Goal: Information Seeking & Learning: Learn about a topic

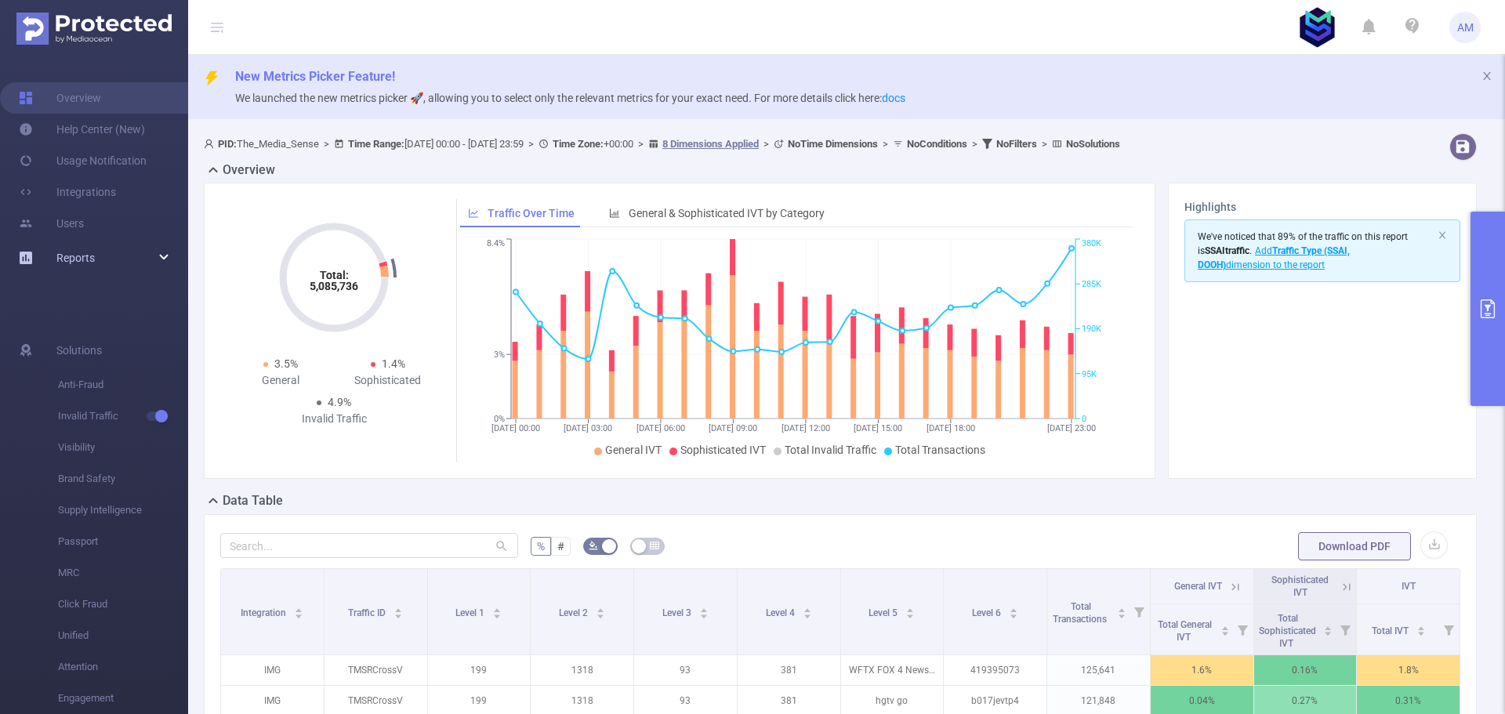
click at [93, 262] on span "Reports" at bounding box center [75, 258] width 38 height 13
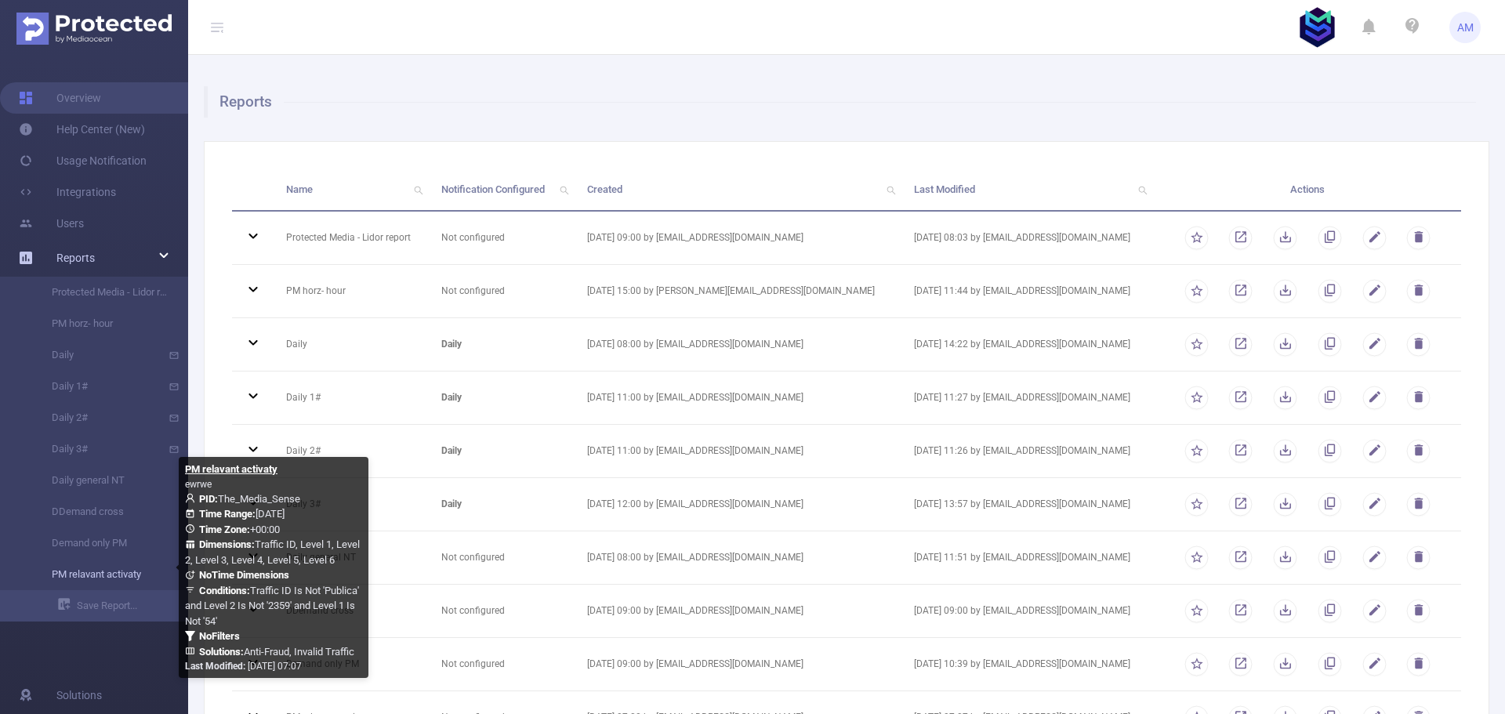
click at [122, 582] on link "PM relavant activaty" at bounding box center [100, 574] width 138 height 31
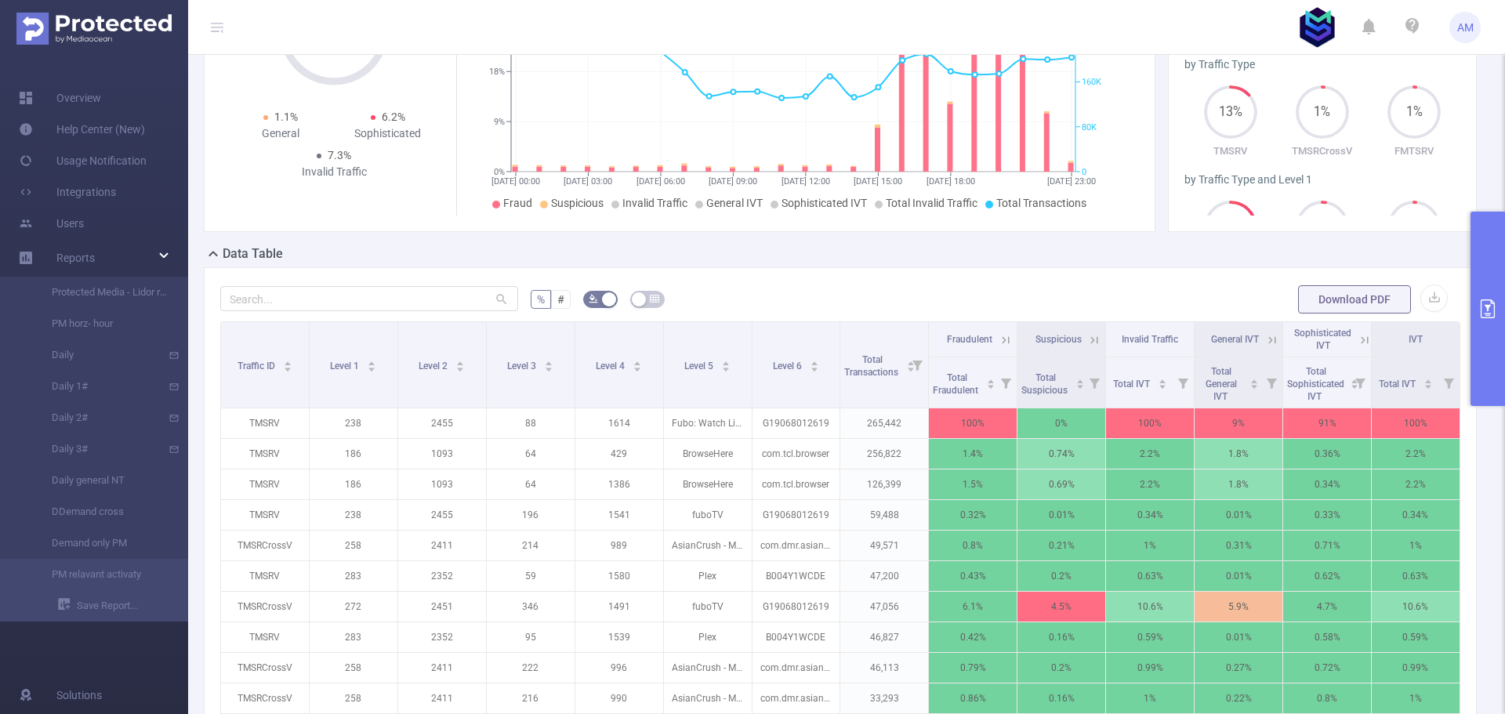
scroll to position [392, 0]
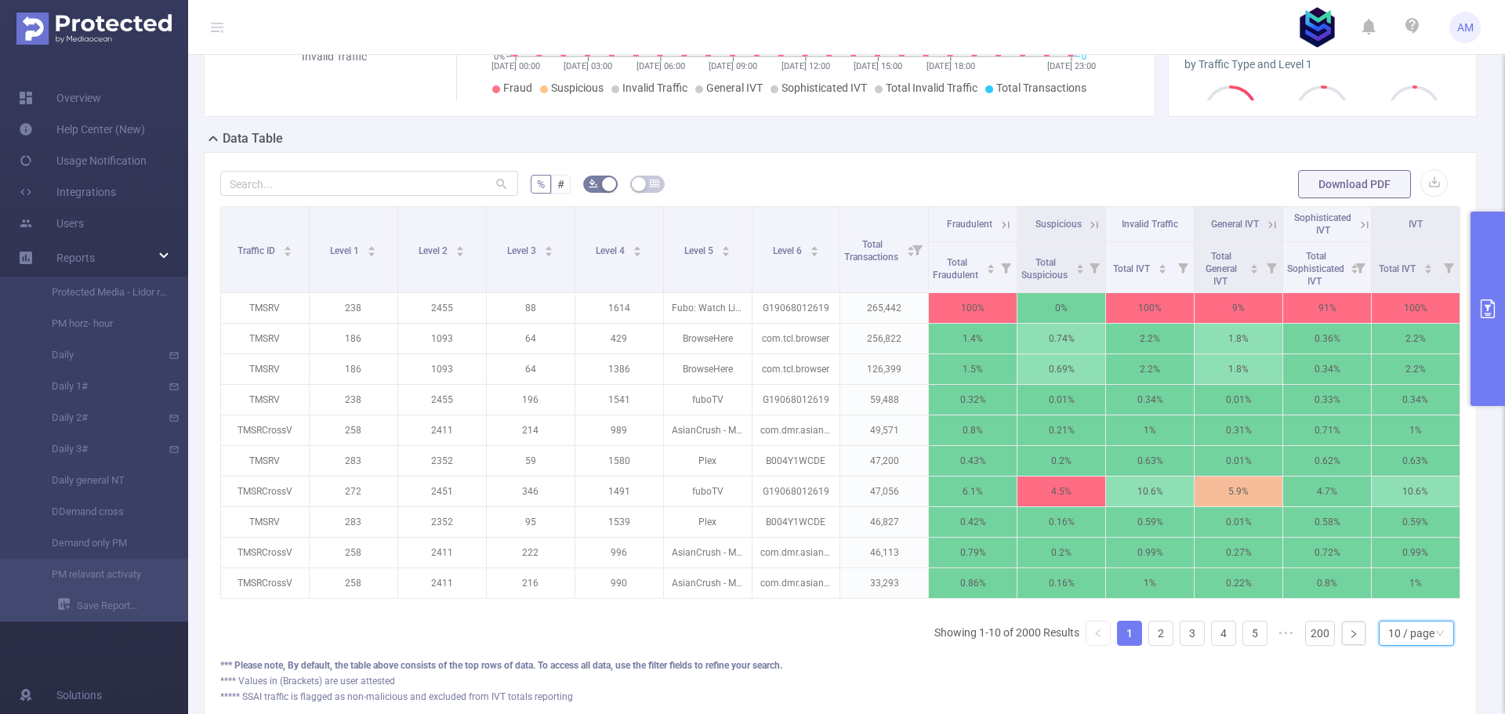
click at [1408, 641] on div "10 / page" at bounding box center [1411, 633] width 46 height 24
click at [1396, 615] on li "50 / page" at bounding box center [1403, 616] width 75 height 25
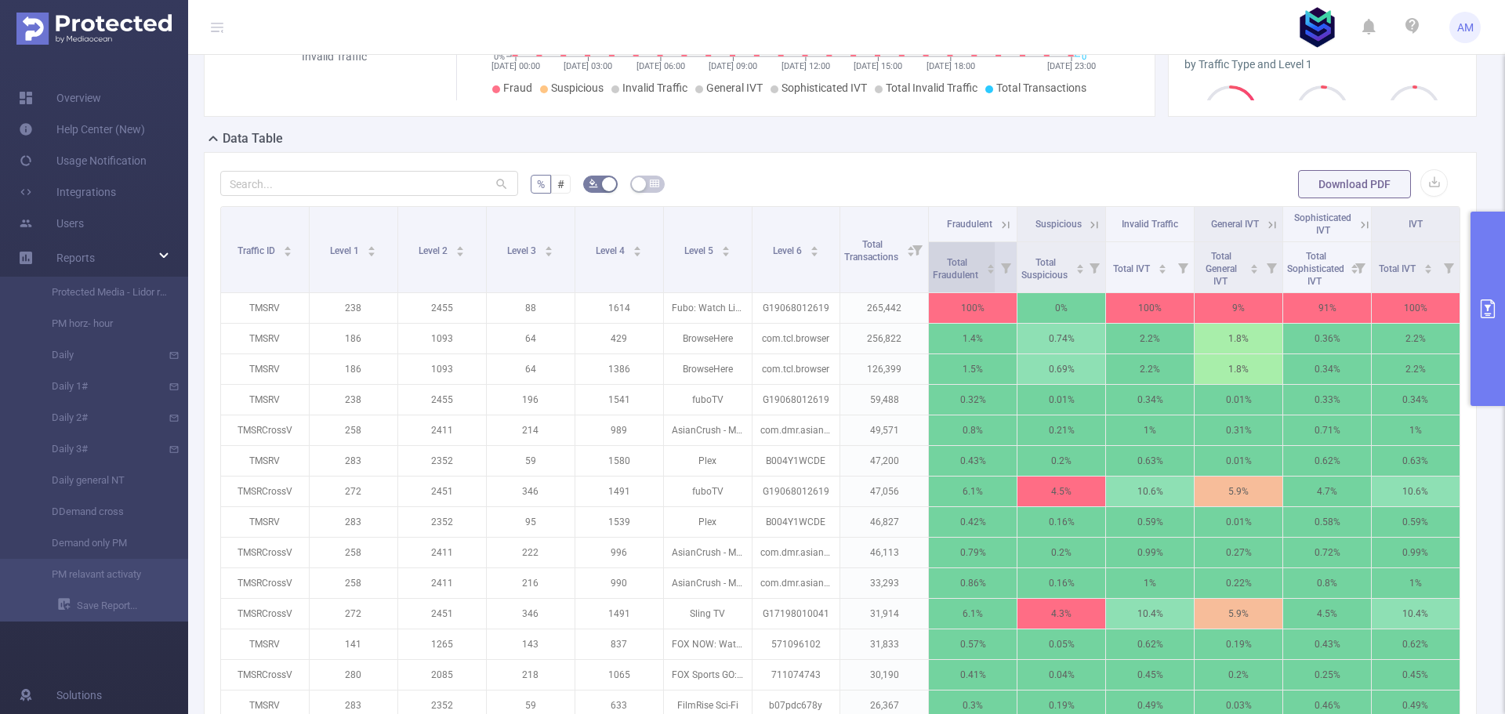
click at [943, 266] on span "Total Fraudulent" at bounding box center [957, 269] width 48 height 24
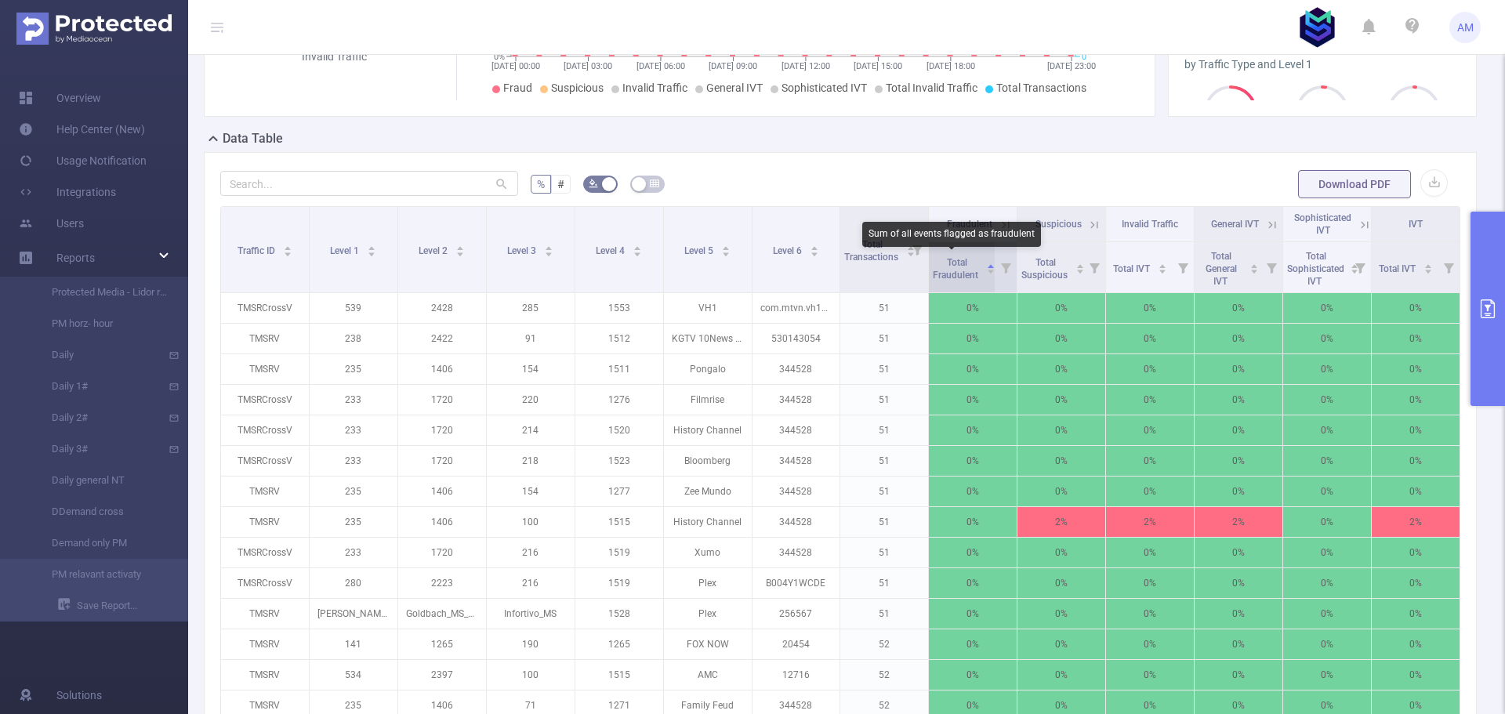
click at [943, 266] on span "Total Fraudulent" at bounding box center [957, 269] width 48 height 24
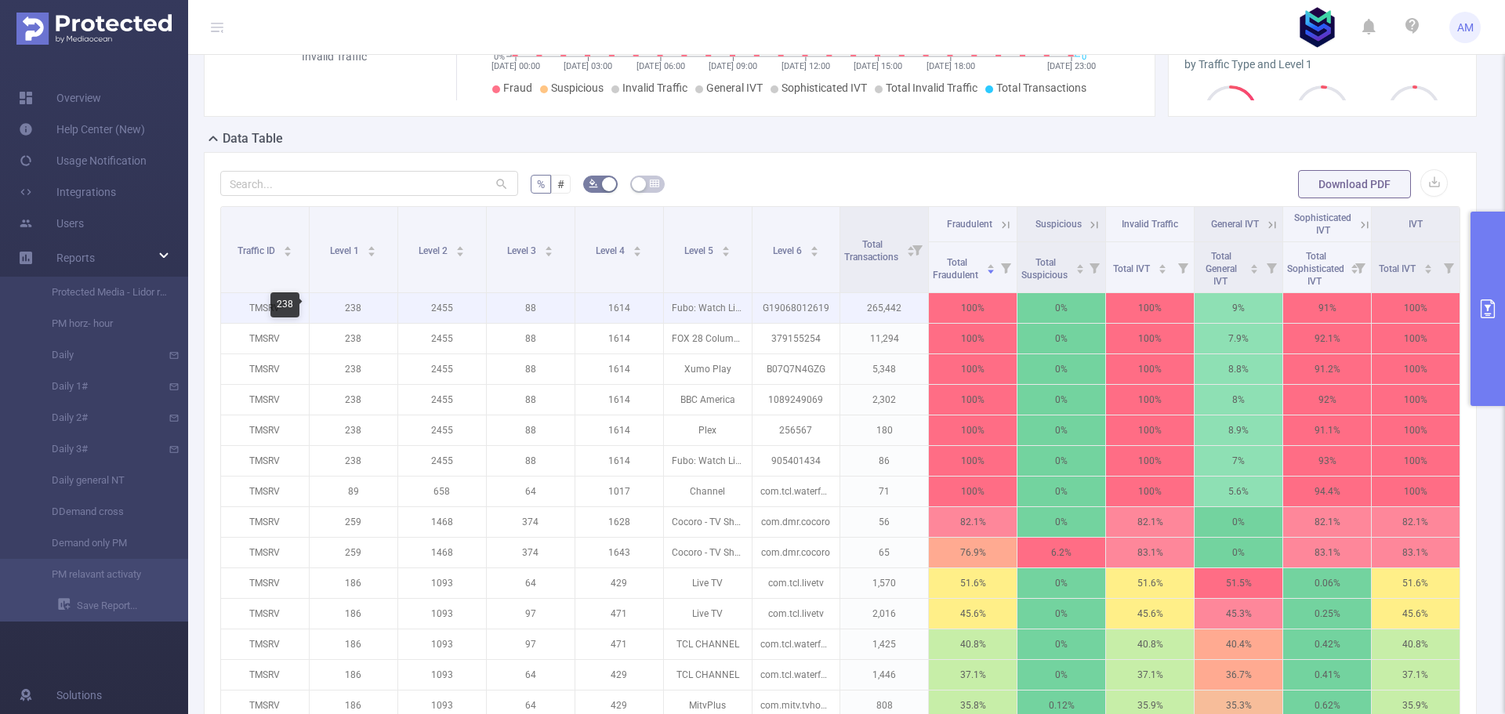
click at [350, 309] on p "238" at bounding box center [354, 308] width 88 height 30
copy p "238"
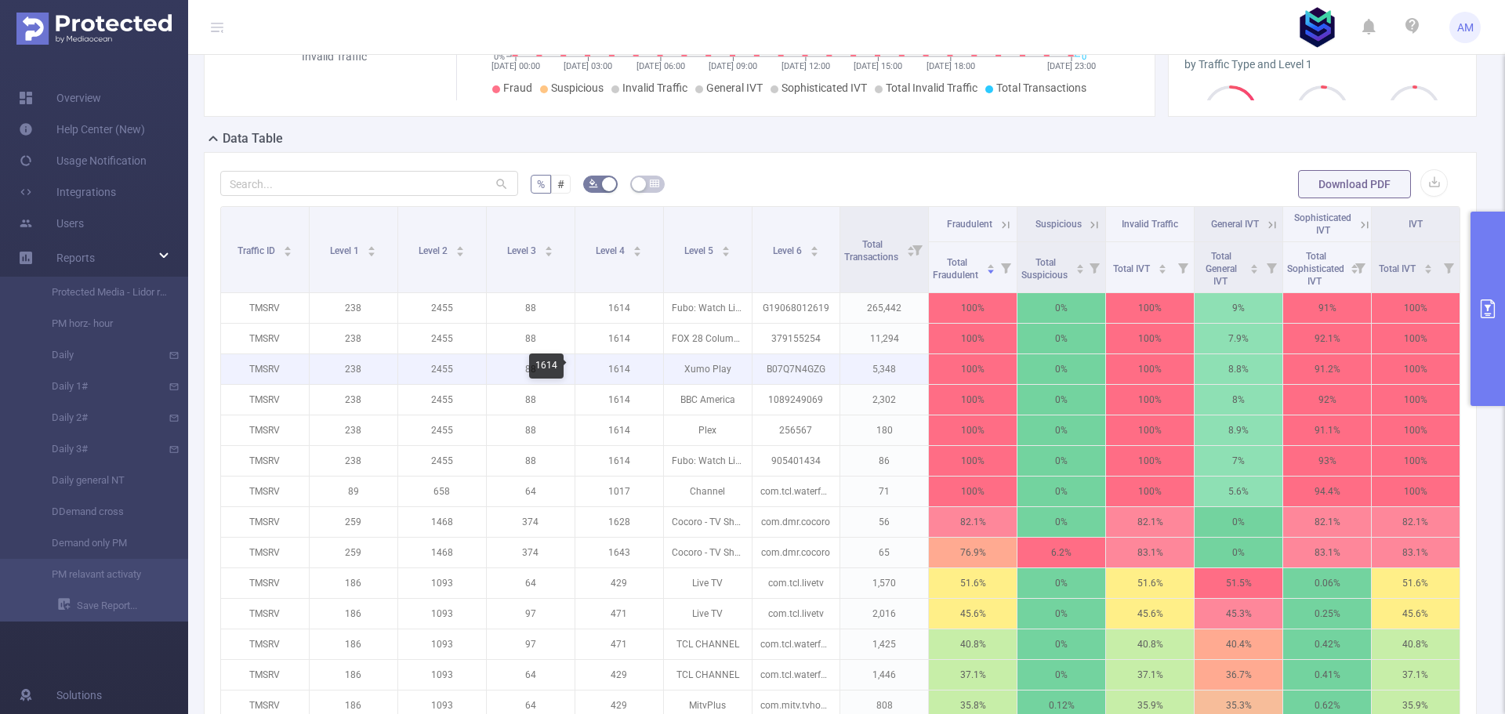
click at [613, 365] on p "1614" at bounding box center [619, 369] width 88 height 30
copy p "1614"
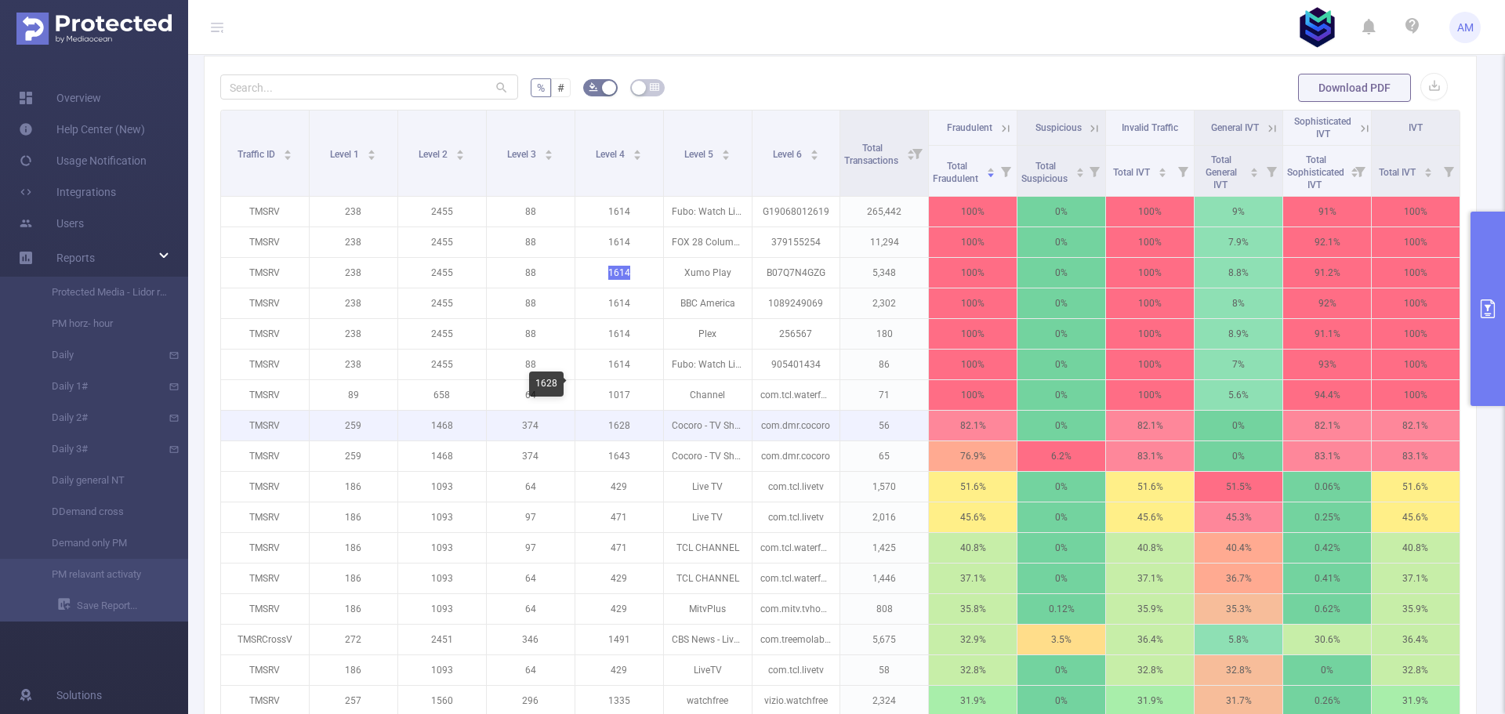
scroll to position [470, 0]
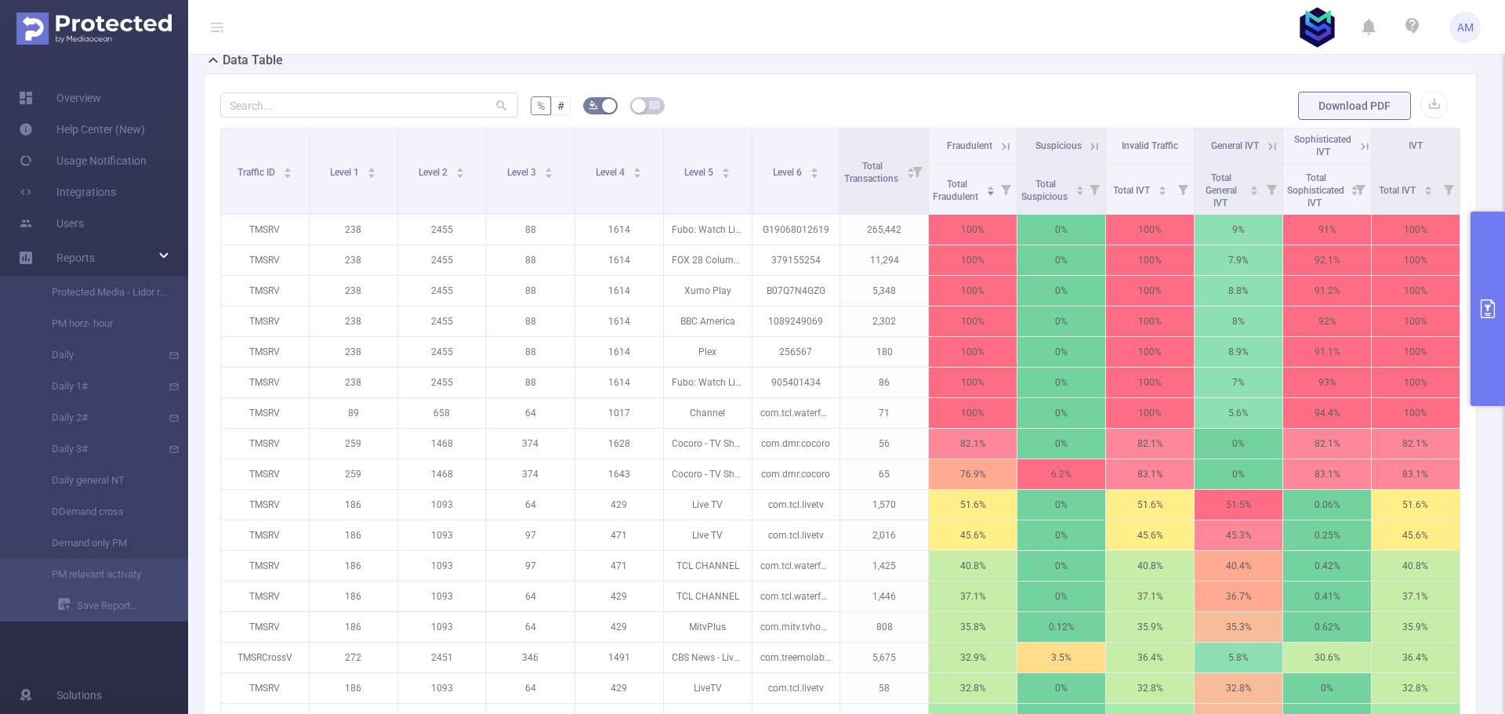
click at [998, 147] on icon at bounding box center [1005, 146] width 14 height 14
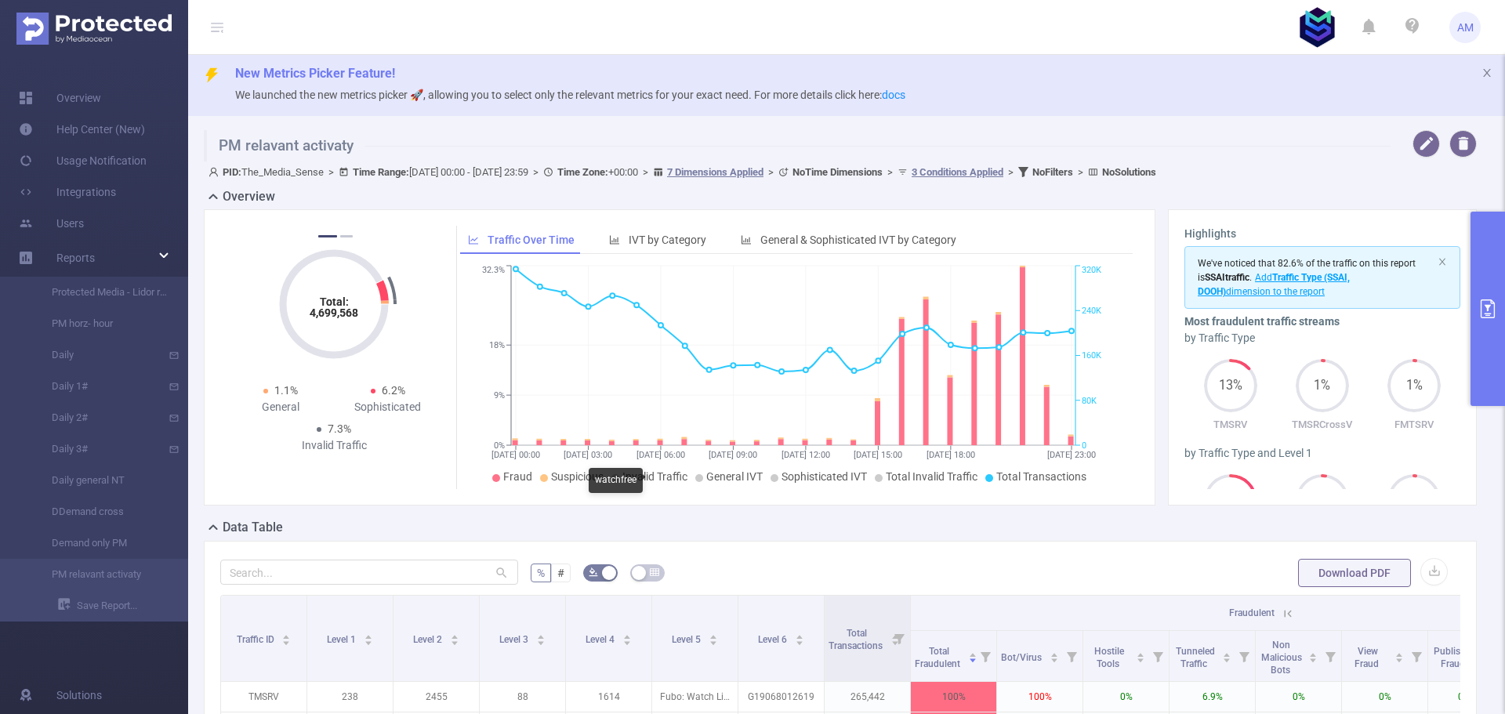
scroll to position [0, 0]
